Goal: Contribute content: Contribute content

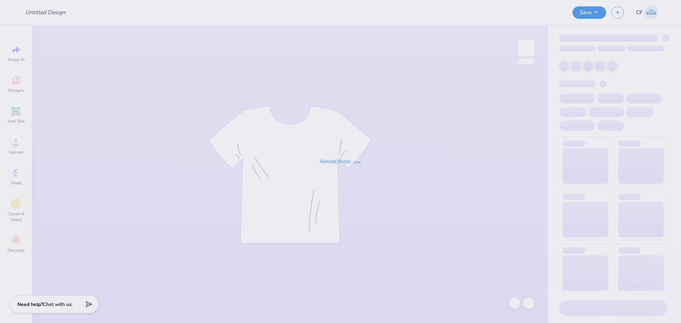
type input "Sdt parents weekend!!!"
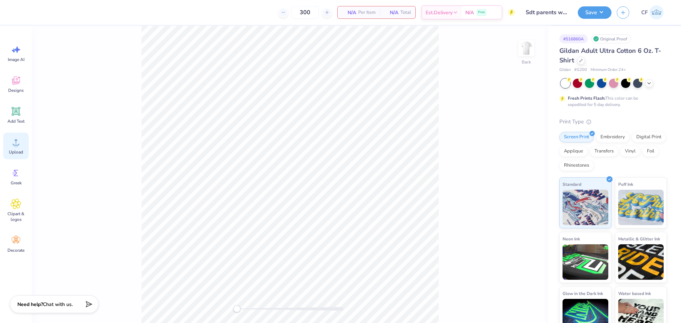
click at [14, 140] on icon at bounding box center [16, 142] width 11 height 11
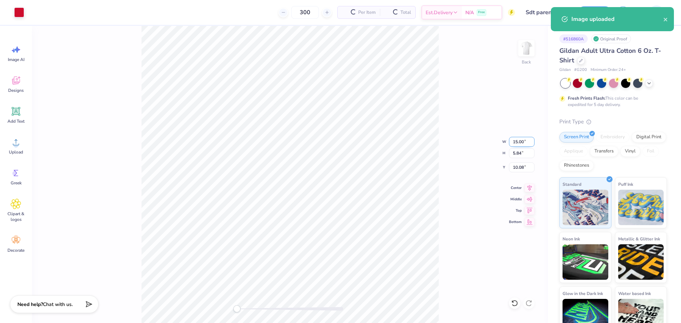
click at [520, 146] on input "15.00" at bounding box center [522, 142] width 26 height 10
type input "3.5"
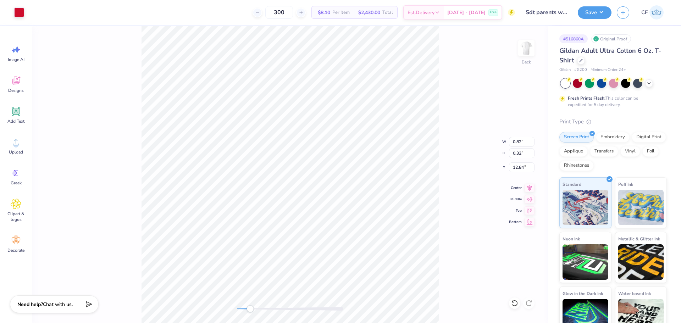
drag, startPoint x: 243, startPoint y: 310, endPoint x: 250, endPoint y: 311, distance: 6.8
click at [250, 311] on div "Accessibility label" at bounding box center [250, 309] width 7 height 7
drag, startPoint x: 248, startPoint y: 307, endPoint x: 234, endPoint y: 310, distance: 14.9
click at [245, 310] on div "Accessibility label" at bounding box center [248, 309] width 7 height 7
click at [259, 305] on div "Back" at bounding box center [290, 174] width 516 height 297
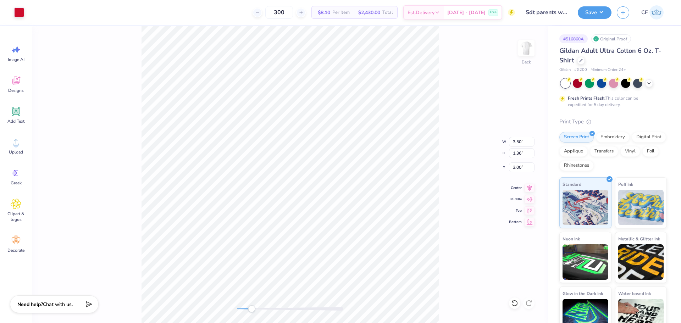
drag, startPoint x: 256, startPoint y: 310, endPoint x: 236, endPoint y: 306, distance: 20.3
click at [248, 307] on div "Accessibility label" at bounding box center [251, 309] width 7 height 7
click at [522, 56] on img at bounding box center [526, 48] width 28 height 28
click at [17, 150] on span "Upload" at bounding box center [16, 152] width 14 height 6
drag, startPoint x: 238, startPoint y: 310, endPoint x: 256, endPoint y: 311, distance: 17.8
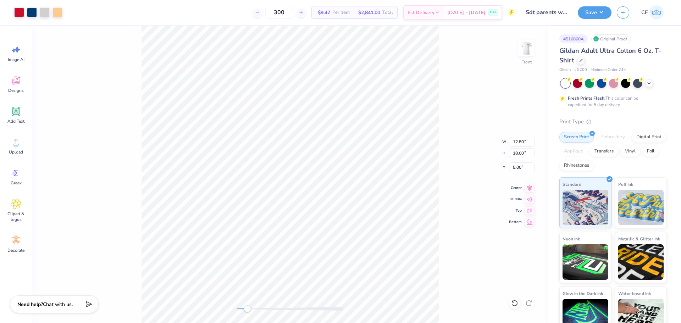
click at [251, 311] on div "Accessibility label" at bounding box center [247, 309] width 7 height 7
click at [234, 306] on div "Front W 12.80 12.80 " H 18.00 18.00 " Y 5.00 5.00 " Center Middle Top Bottom" at bounding box center [290, 174] width 516 height 297
click at [531, 188] on icon at bounding box center [530, 187] width 10 height 9
click at [598, 16] on button "Save" at bounding box center [595, 11] width 34 height 12
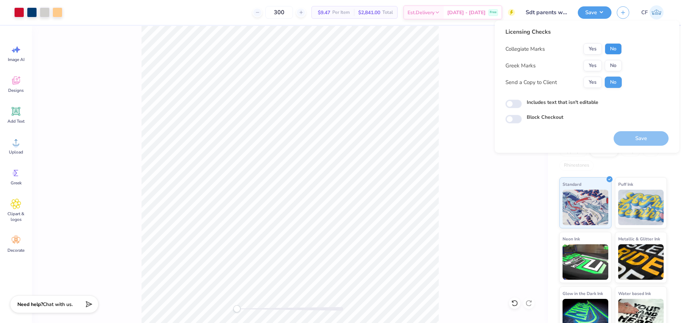
click at [608, 48] on button "No" at bounding box center [613, 48] width 17 height 11
click at [590, 62] on button "Yes" at bounding box center [593, 65] width 18 height 11
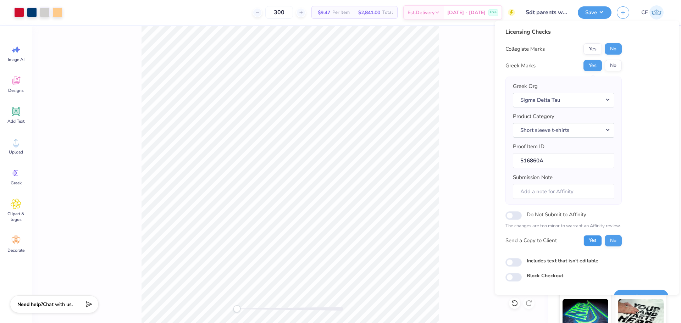
click at [589, 243] on button "Yes" at bounding box center [593, 240] width 18 height 11
click at [515, 266] on input "Includes text that isn't editable" at bounding box center [514, 262] width 16 height 9
checkbox input "true"
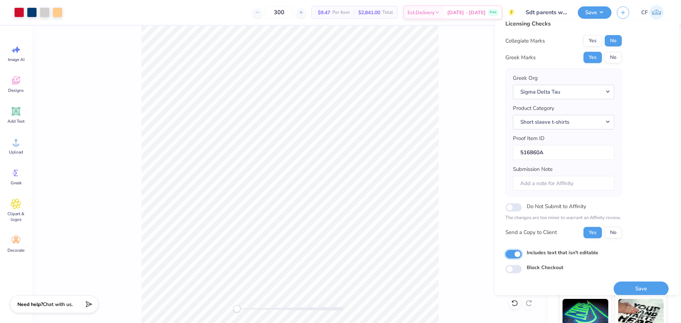
scroll to position [16, 0]
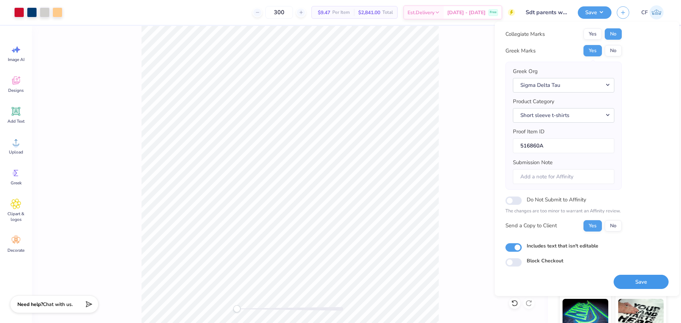
click at [637, 285] on button "Save" at bounding box center [641, 282] width 55 height 15
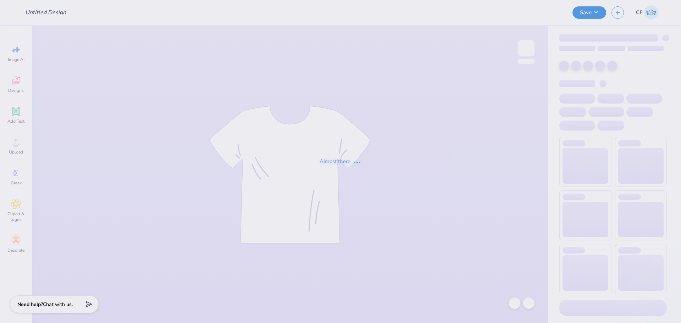
type input "[PERSON_NAME] : [GEOGRAPHIC_DATA]"
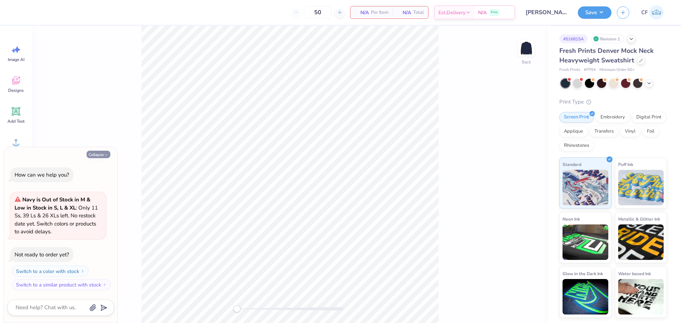
click at [108, 153] on icon "button" at bounding box center [106, 155] width 4 height 4
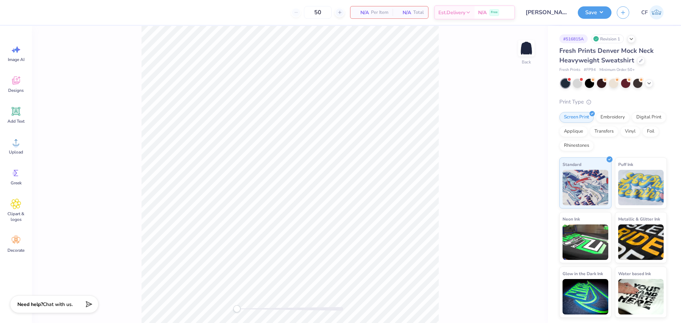
type textarea "x"
click at [17, 148] on div "Upload" at bounding box center [16, 146] width 26 height 27
drag, startPoint x: 236, startPoint y: 308, endPoint x: 246, endPoint y: 309, distance: 10.0
click at [246, 309] on div "Accessibility label" at bounding box center [246, 309] width 7 height 7
click at [256, 316] on div "Back W 15.00 15.00 " H 2.09 2.09 " Y 8.96 8.96 " Center Middle Top Bottom" at bounding box center [290, 174] width 516 height 297
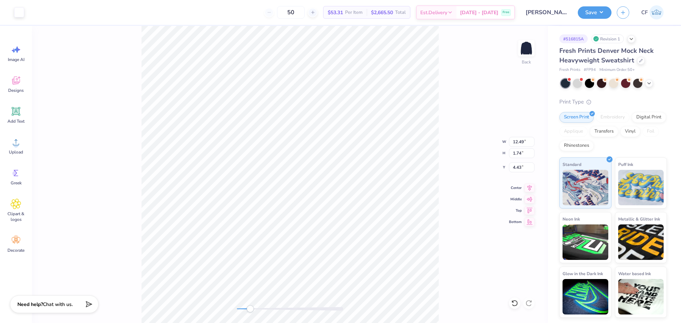
click at [226, 302] on div "Back W 12.49 12.49 " H 1.74 1.74 " Y 4.43 4.43 " Center Middle Top Bottom" at bounding box center [290, 174] width 516 height 297
click at [530, 187] on icon at bounding box center [530, 187] width 5 height 6
click at [600, 11] on button "Save" at bounding box center [595, 11] width 34 height 12
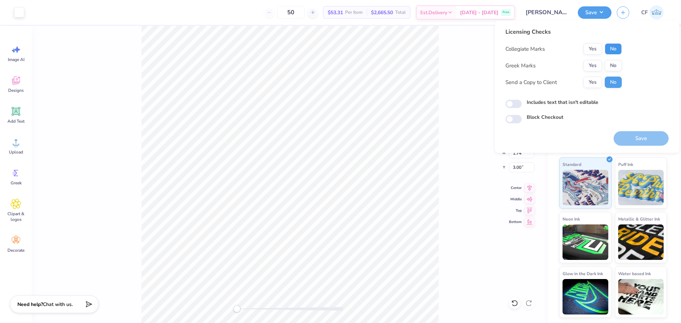
click at [615, 47] on button "No" at bounding box center [613, 48] width 17 height 11
click at [597, 61] on button "Yes" at bounding box center [593, 65] width 18 height 11
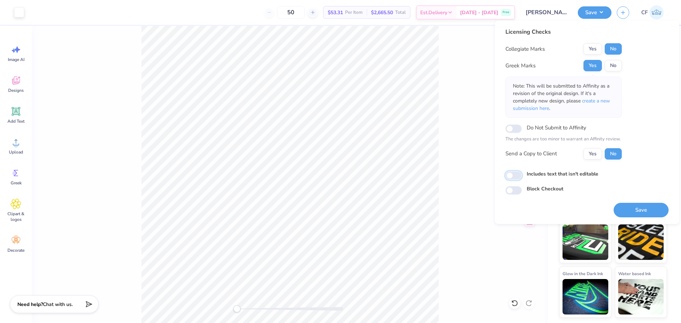
click at [516, 174] on input "Includes text that isn't editable" at bounding box center [514, 175] width 16 height 9
checkbox input "true"
click at [636, 210] on button "Save" at bounding box center [641, 210] width 55 height 15
